Goal: Task Accomplishment & Management: Manage account settings

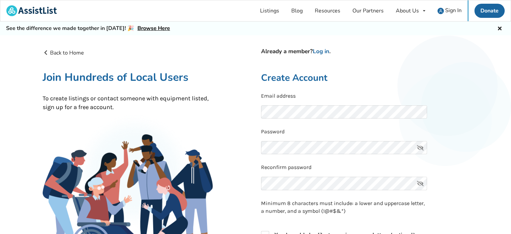
click at [343, 165] on p "Reconfirm password" at bounding box center [365, 167] width 208 height 8
click at [158, 31] on link "Browse Here" at bounding box center [154, 28] width 33 height 7
click at [449, 11] on span "Sign In" at bounding box center [454, 10] width 16 height 7
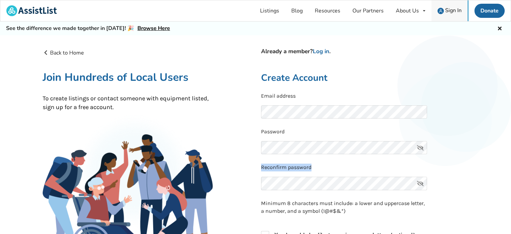
click at [449, 11] on span "Sign In" at bounding box center [454, 10] width 16 height 7
click at [441, 9] on img at bounding box center [441, 11] width 6 height 6
click at [320, 53] on link "Log in" at bounding box center [321, 51] width 16 height 8
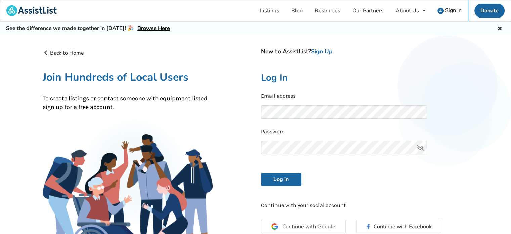
click at [420, 144] on icon at bounding box center [420, 147] width 13 height 13
click at [421, 147] on icon at bounding box center [420, 147] width 13 height 13
click at [287, 177] on button "Log in" at bounding box center [281, 179] width 40 height 13
